Goal: Information Seeking & Learning: Learn about a topic

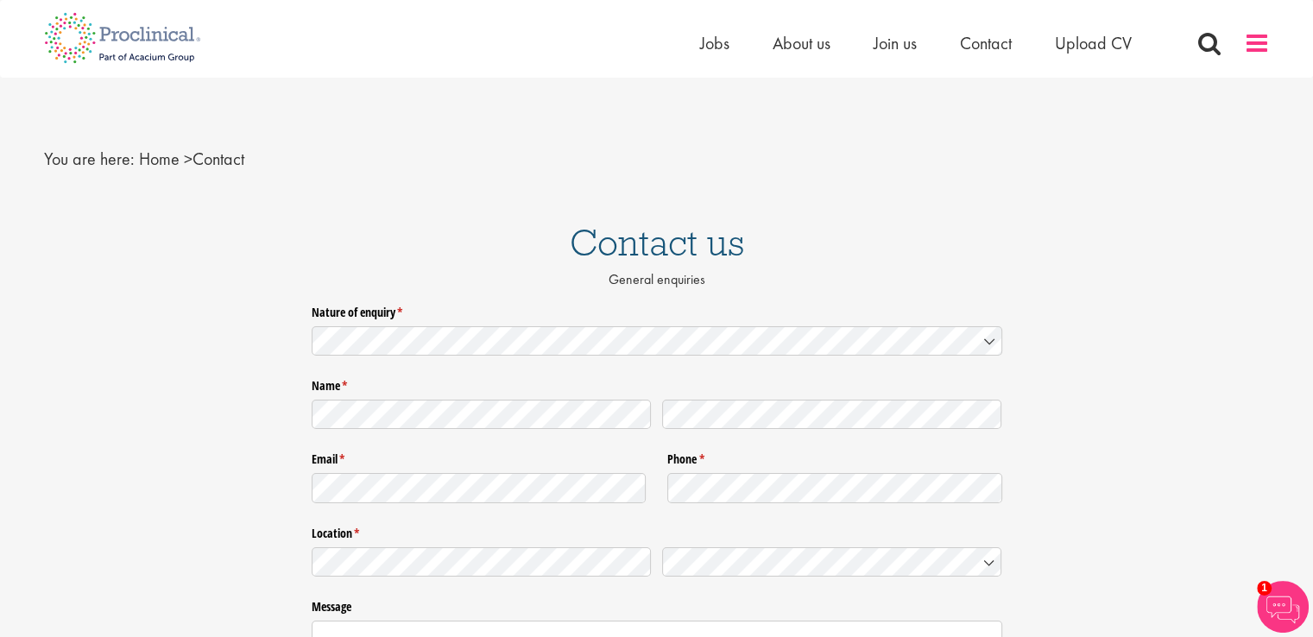
click at [1256, 41] on span at bounding box center [1257, 43] width 26 height 26
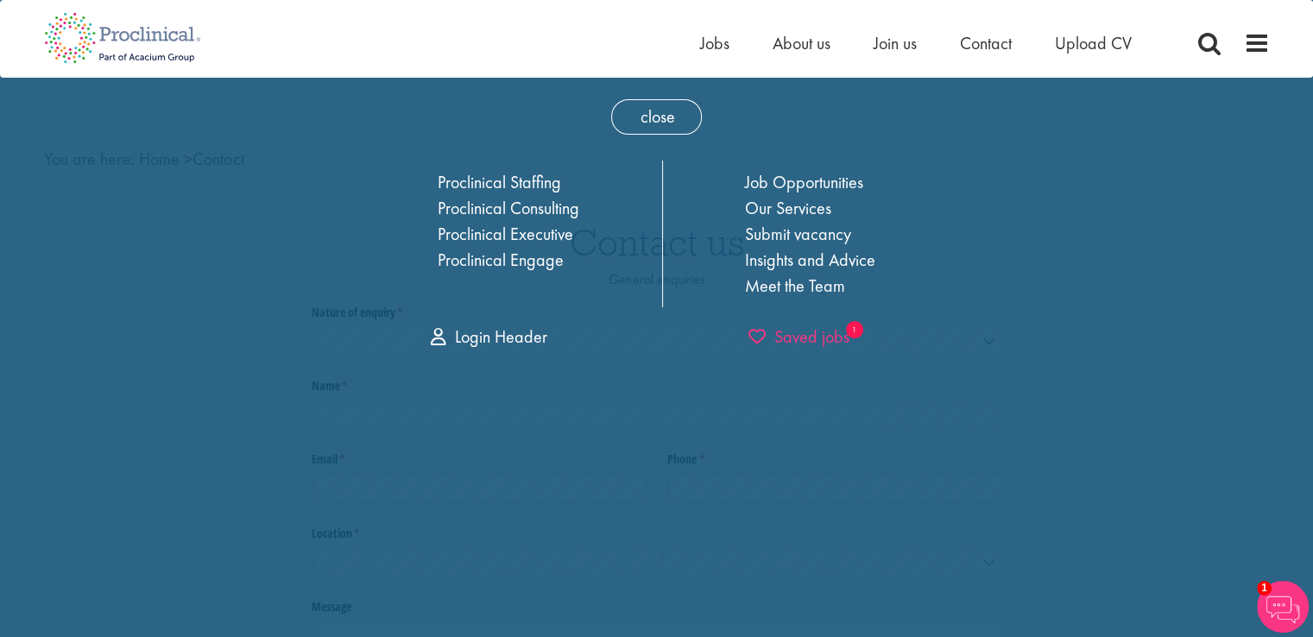
click at [807, 340] on span "Saved jobs" at bounding box center [799, 337] width 101 height 22
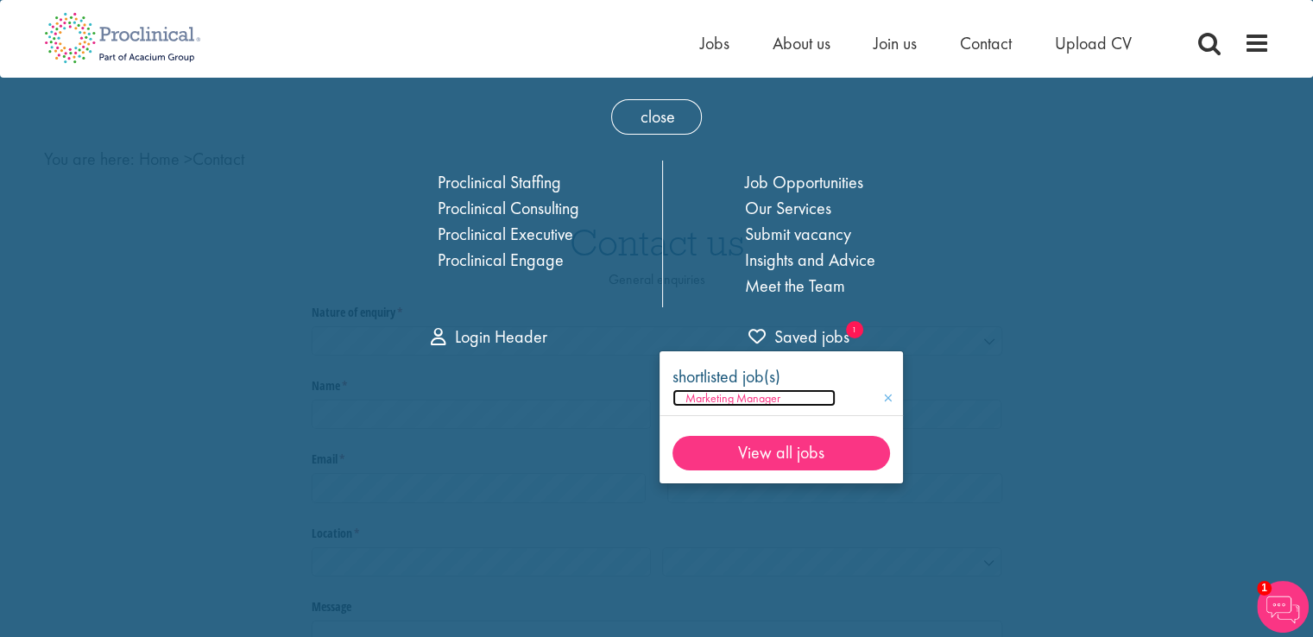
click at [741, 395] on span "Marketing Manager" at bounding box center [733, 398] width 95 height 16
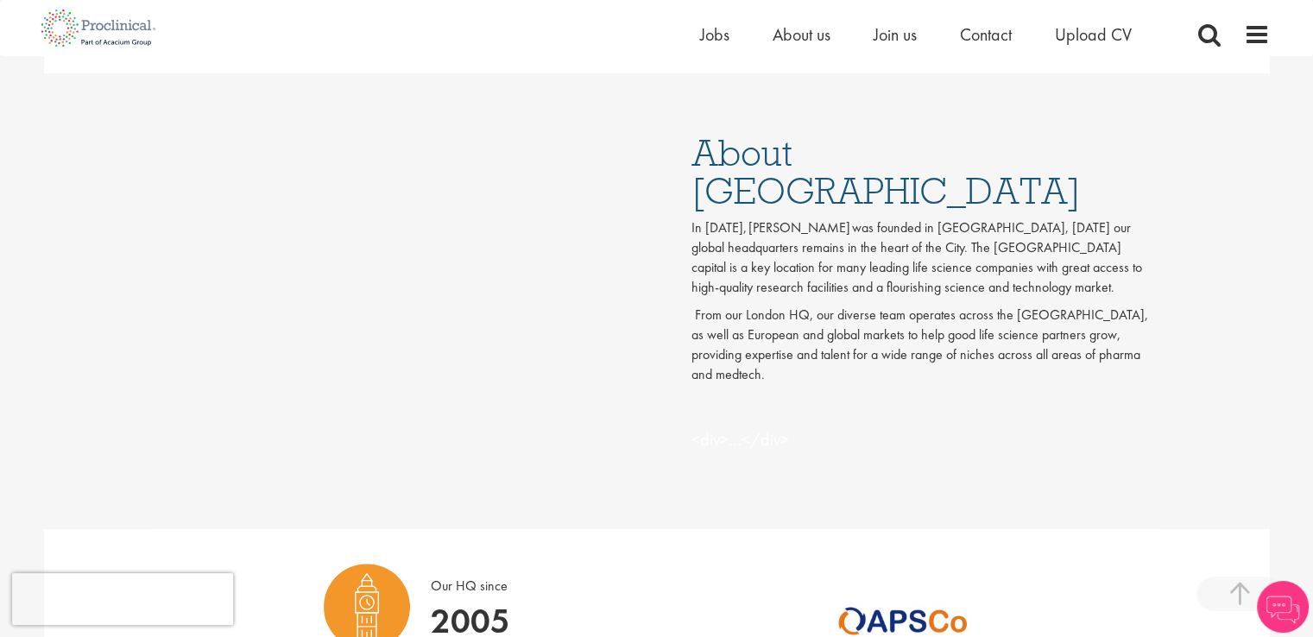
scroll to position [1036, 0]
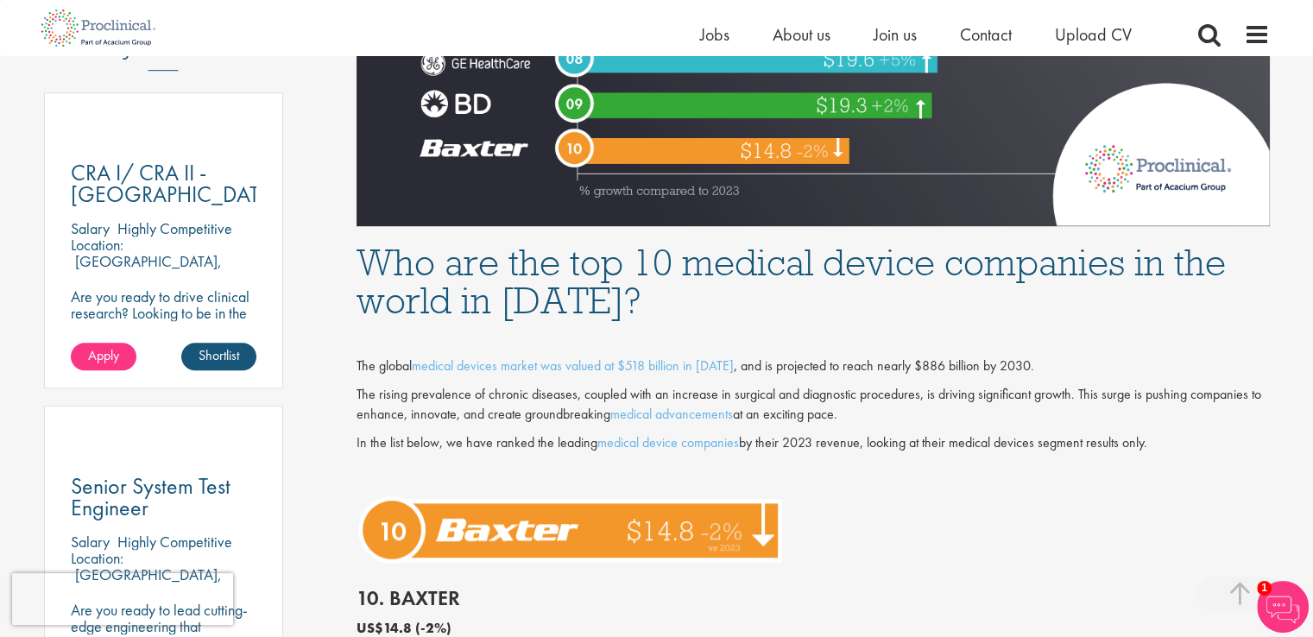
scroll to position [950, 0]
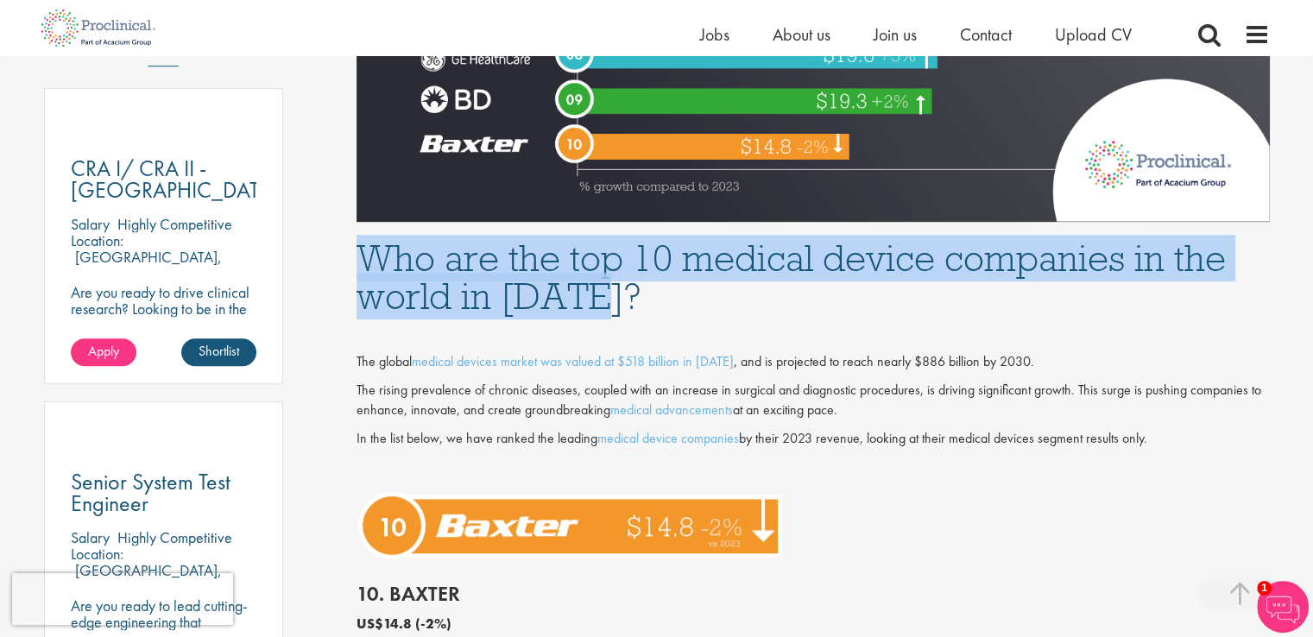
drag, startPoint x: 364, startPoint y: 250, endPoint x: 605, endPoint y: 298, distance: 246.6
click at [636, 309] on h1 "Who are the top 10 medical device companies in the world in 2024?" at bounding box center [814, 277] width 914 height 76
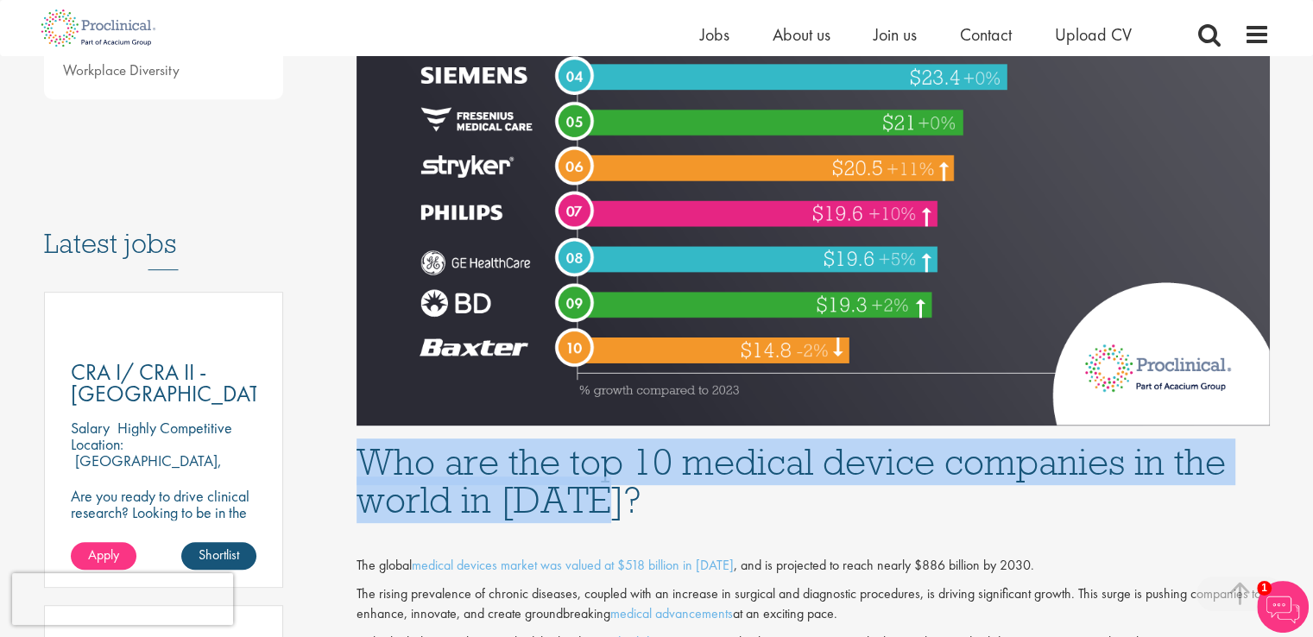
scroll to position [1036, 0]
